Goal: Information Seeking & Learning: Learn about a topic

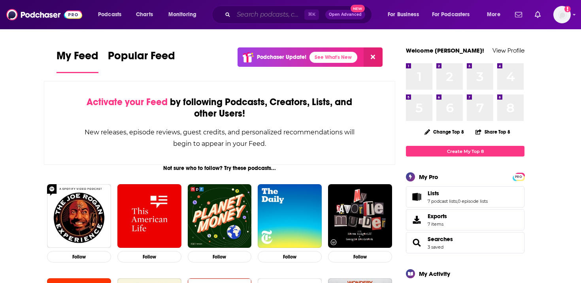
click at [242, 14] on input "Search podcasts, credits, & more..." at bounding box center [268, 14] width 71 height 13
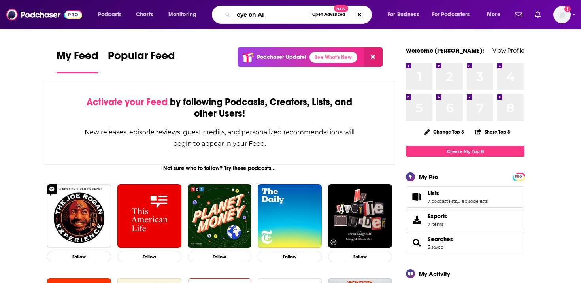
type input "eye on AI"
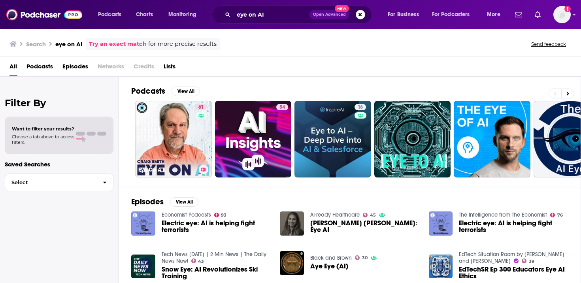
click at [185, 122] on link "61 Eye On A.I." at bounding box center [173, 139] width 77 height 77
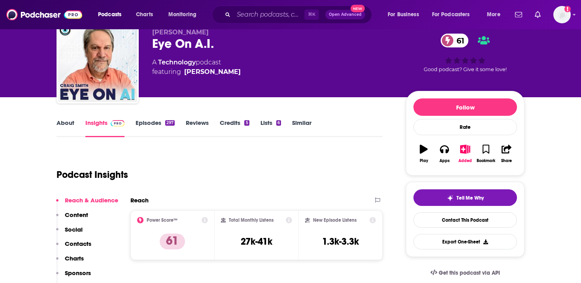
scroll to position [59, 0]
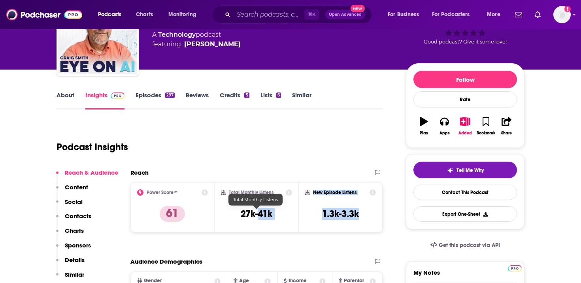
drag, startPoint x: 369, startPoint y: 216, endPoint x: 257, endPoint y: 216, distance: 112.2
click at [257, 216] on div "Power Score™ 61 Total Monthly Listens 27k-41k New Episode Listens 1.3k-3.3k" at bounding box center [256, 207] width 252 height 50
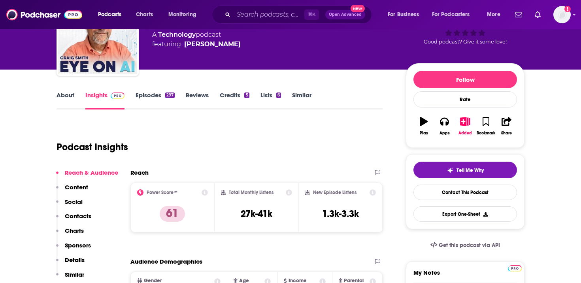
click at [264, 152] on div "Podcast Insights" at bounding box center [216, 142] width 320 height 40
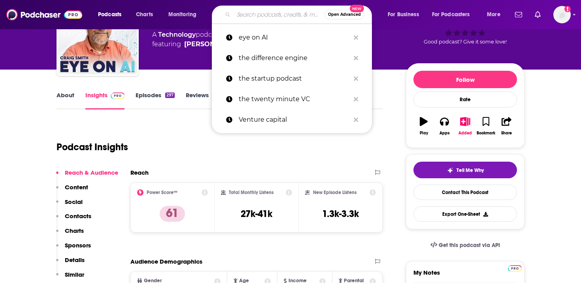
click at [257, 11] on input "Search podcasts, credits, & more..." at bounding box center [278, 14] width 91 height 13
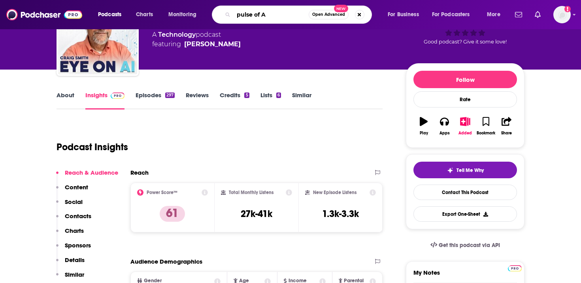
type input "pulse of AI"
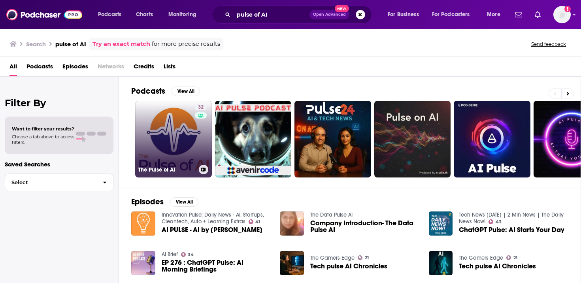
click at [149, 130] on link "32 The Pulse of AI" at bounding box center [173, 139] width 77 height 77
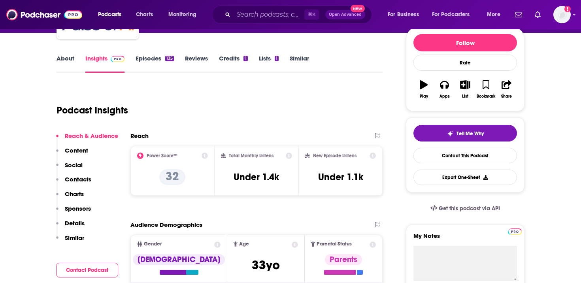
scroll to position [76, 0]
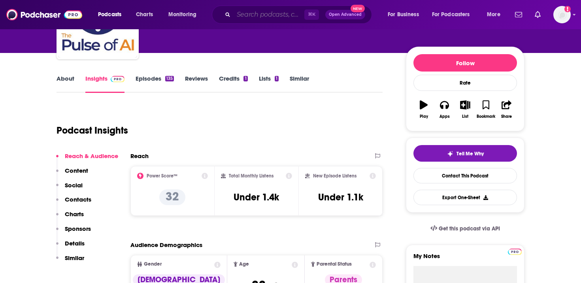
click at [260, 20] on input "Search podcasts, credits, & more..." at bounding box center [268, 14] width 71 height 13
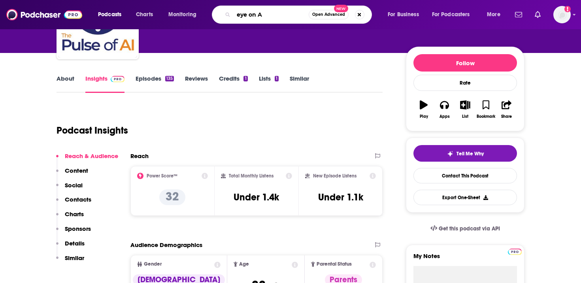
type input "eye on AI"
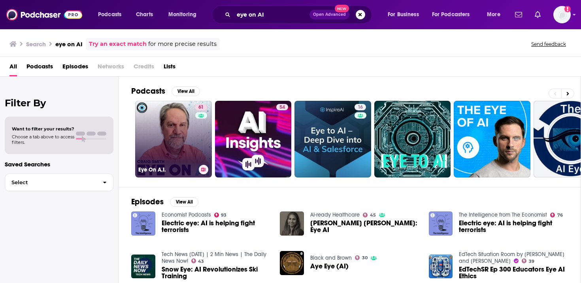
click at [186, 127] on link "61 Eye On A.I." at bounding box center [173, 139] width 77 height 77
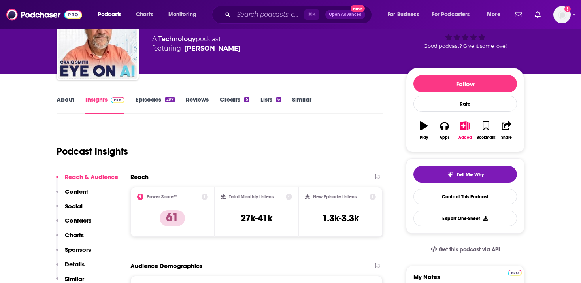
scroll to position [65, 0]
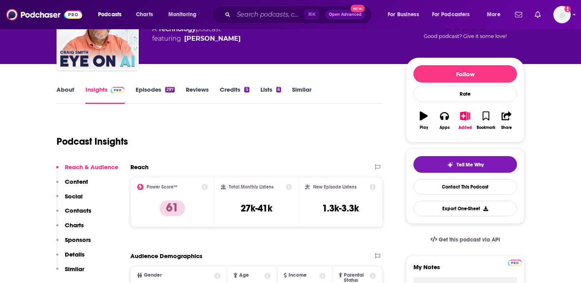
click at [84, 241] on p "Sponsors" at bounding box center [78, 240] width 26 height 8
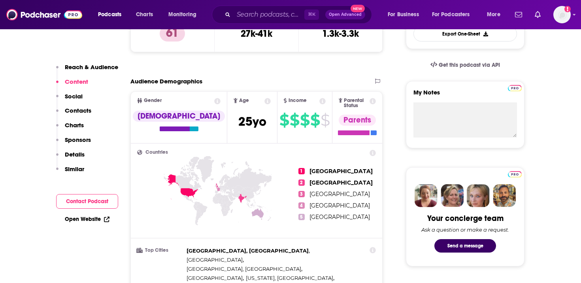
scroll to position [273, 0]
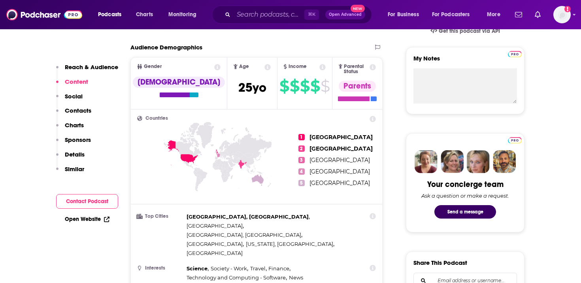
click at [76, 155] on p "Details" at bounding box center [75, 154] width 20 height 8
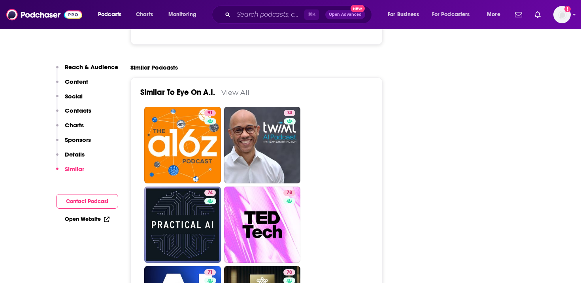
scroll to position [1424, 0]
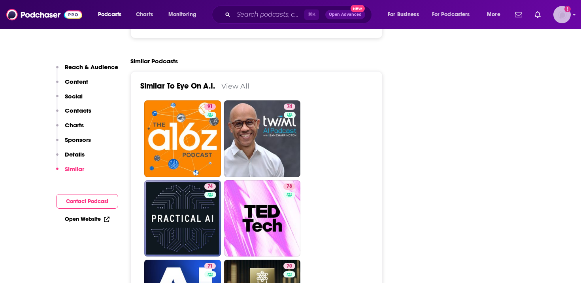
click at [560, 12] on img "Logged in as bigswing" at bounding box center [561, 14] width 17 height 17
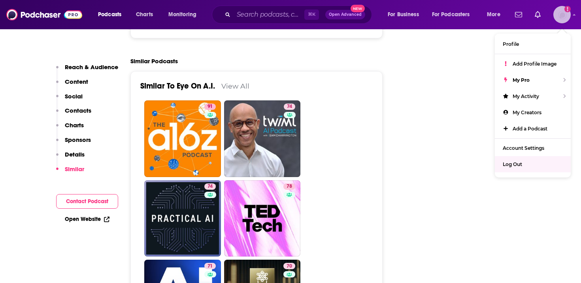
click at [513, 158] on div "Log Out" at bounding box center [533, 164] width 76 height 16
